Goal: Use online tool/utility: Utilize a website feature to perform a specific function

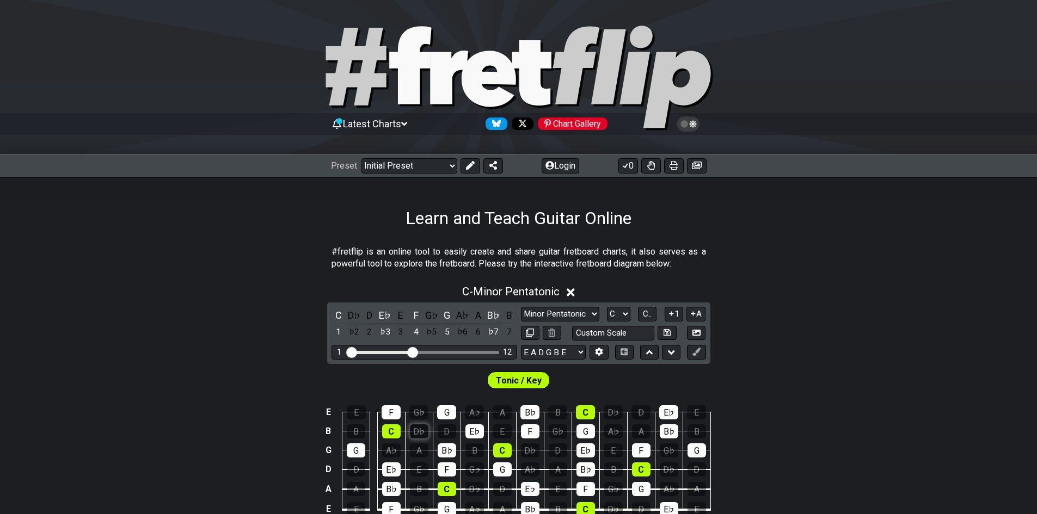
scroll to position [109, 0]
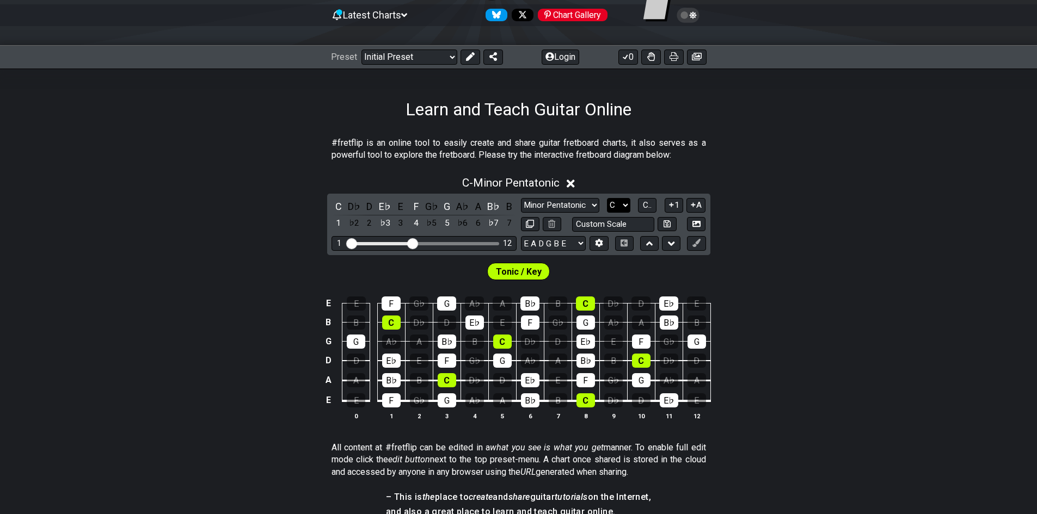
click at [630, 208] on select "A♭ A A♯ B♭ B C C♯ D♭ D D♯ E♭ E F F♯ G♭ G G♯" at bounding box center [618, 205] width 23 height 15
click at [607, 198] on select "A♭ A A♯ B♭ B C C♯ D♭ D D♯ E♭ E F F♯ G♭ G G♯" at bounding box center [618, 205] width 23 height 15
click at [550, 208] on select "Minor Pentatonic Click to edit Minor Pentatonic Major Pentatonic Minor Blues Ma…" at bounding box center [560, 205] width 78 height 15
select select "Major / [PERSON_NAME]"
click at [521, 198] on select "Minor Pentatonic Click to edit Minor Pentatonic Major Pentatonic Minor Blues Ma…" at bounding box center [560, 205] width 78 height 15
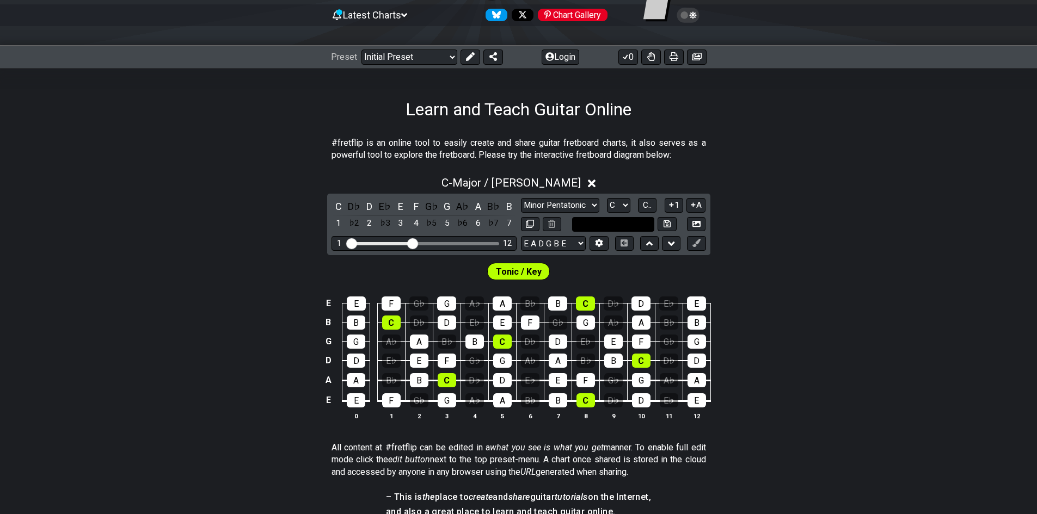
click at [613, 229] on input "text" at bounding box center [613, 224] width 83 height 15
type input "Custom Scale"
click at [644, 208] on span "C.." at bounding box center [647, 205] width 9 height 10
click at [546, 204] on select "Minor Pentatonic Click to edit Minor Pentatonic Major Pentatonic Minor Blues Ma…" at bounding box center [560, 205] width 78 height 15
click at [606, 196] on div "1 ♭2 2 ♭3 3 4 ♭5 5 ♭6 6 ♭7 7 C D♭ D E♭ E F G♭ G A♭ A B♭ B Minor Pentatonic Clic…" at bounding box center [518, 225] width 383 height 62
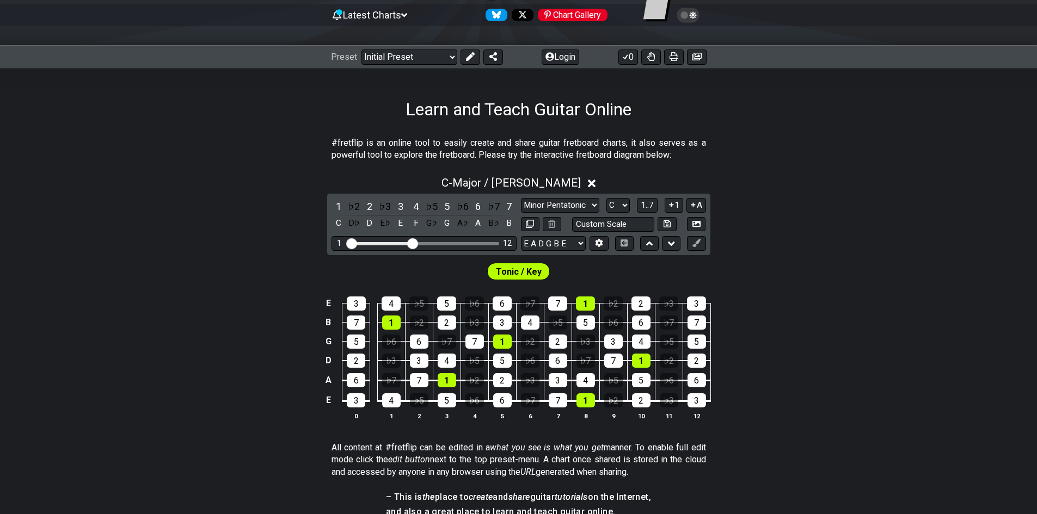
click at [617, 196] on div "1 ♭2 2 ♭3 3 4 ♭5 5 ♭6 6 ♭7 7 C D♭ D E♭ E F G♭ G A♭ A B♭ B Minor Pentatonic Clic…" at bounding box center [518, 225] width 383 height 62
click at [615, 206] on select "A♭ A A♯ B♭ B C C♯ D♭ D D♯ E♭ E F F♯ G♭ G G♯" at bounding box center [617, 205] width 23 height 15
select select "F#"
click at [606, 198] on select "A♭ A A♯ B♭ B C C♯ D♭ D D♯ E♭ E F F♯ G♭ G G♯" at bounding box center [617, 205] width 23 height 15
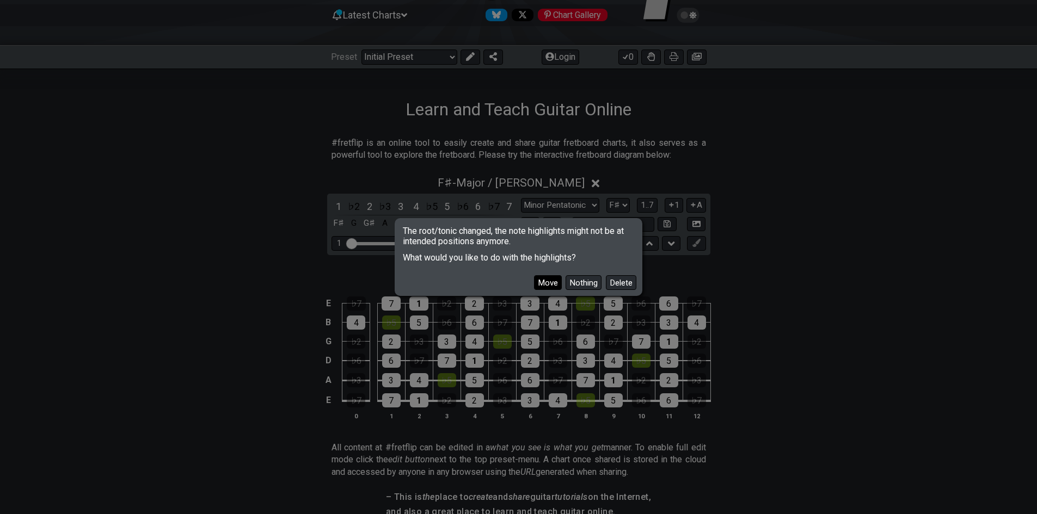
click at [558, 284] on button "Move" at bounding box center [548, 282] width 28 height 15
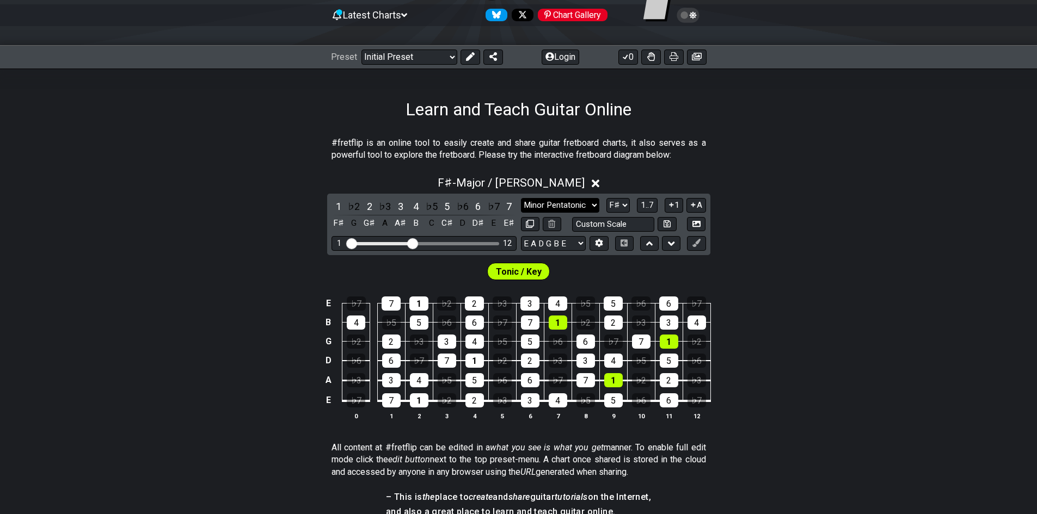
click at [577, 208] on select "Minor Pentatonic Click to edit Minor Pentatonic Major Pentatonic Minor Blues Ma…" at bounding box center [560, 205] width 78 height 15
select select "Minor / Aeolian"
click at [521, 198] on select "Minor Pentatonic Click to edit Minor Pentatonic Major Pentatonic Minor Blues Ma…" at bounding box center [560, 205] width 78 height 15
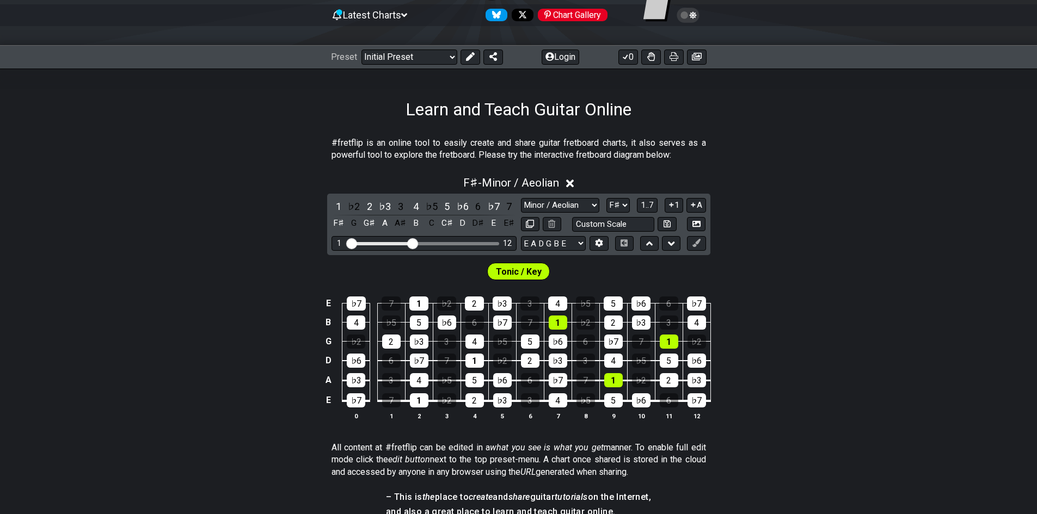
click at [563, 213] on div "Minor Pentatonic Click to edit Minor Pentatonic Major Pentatonic Minor Blues Ma…" at bounding box center [613, 215] width 185 height 34
